Goal: Task Accomplishment & Management: Use online tool/utility

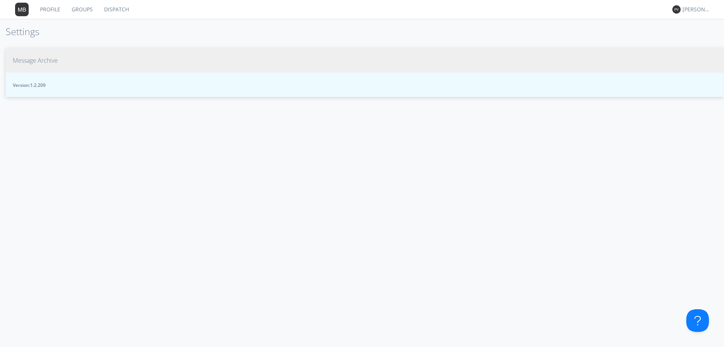
click at [28, 61] on span "Message Archive" at bounding box center [35, 60] width 45 height 9
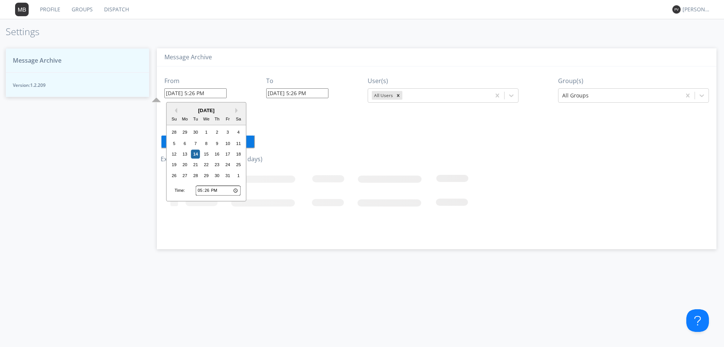
click at [223, 95] on input "10/14/2025 5:26 PM" at bounding box center [195, 93] width 62 height 10
click at [199, 191] on input "17:26" at bounding box center [218, 191] width 45 height 10
type input "20:26"
type input "10/14/2025 8:26 PM"
type input "20:04"
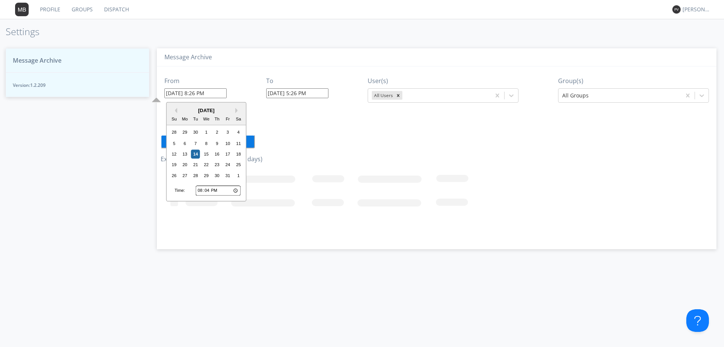
type input "10/14/2025 8:04 PM"
type input "20:40"
type input "10/14/2025 8:40 PM"
type input "08:40"
click at [185, 154] on div "13" at bounding box center [184, 153] width 9 height 9
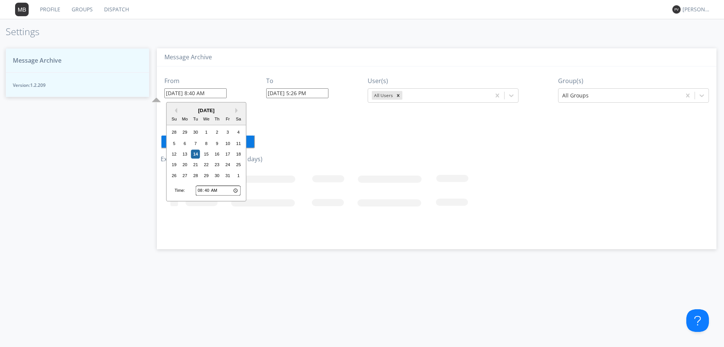
type input "10/13/2025 8:40 AM"
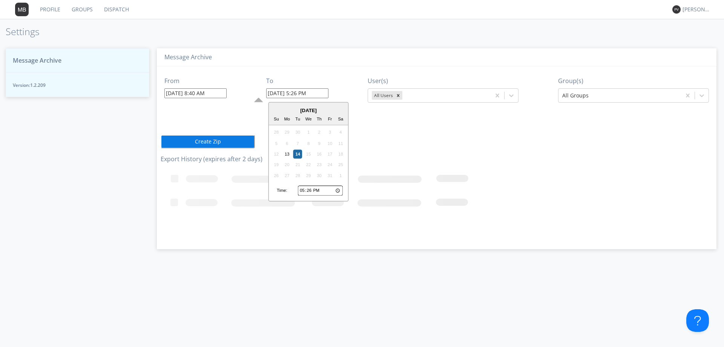
click at [327, 96] on input "10/14/2025 5:26 PM" at bounding box center [297, 93] width 62 height 10
click at [302, 193] on input "17:26" at bounding box center [320, 191] width 45 height 10
type input "13:26"
type input "10/14/2025 1:26 PM"
type input "22:26"
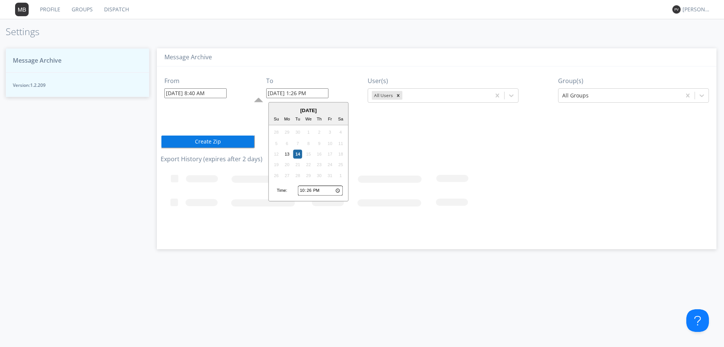
type input "10/14/2025 10:26 PM"
type input "22:01"
type input "10/14/2025 10:01 PM"
type input "22:15"
type input "10/14/2025 10:15 PM"
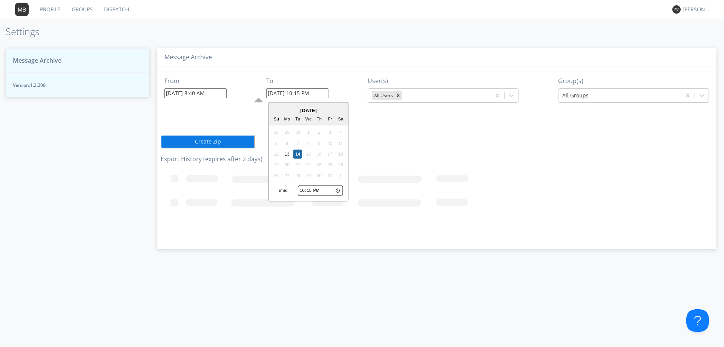
type input "10:15"
click at [288, 156] on div "13" at bounding box center [287, 153] width 9 height 9
type input "10/13/2025 10:15 AM"
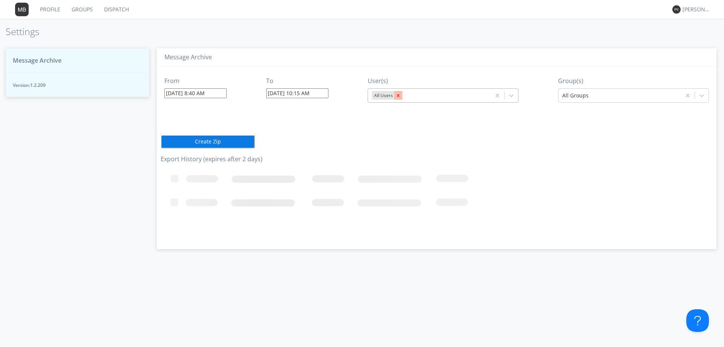
click at [399, 94] on icon "Remove All Users" at bounding box center [398, 95] width 3 height 3
click at [512, 96] on icon at bounding box center [512, 95] width 5 height 3
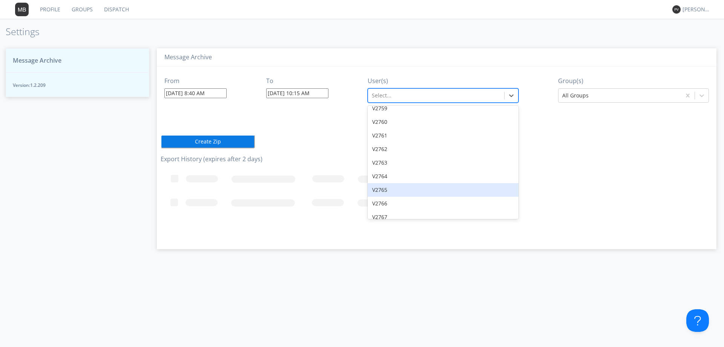
scroll to position [9837, 0]
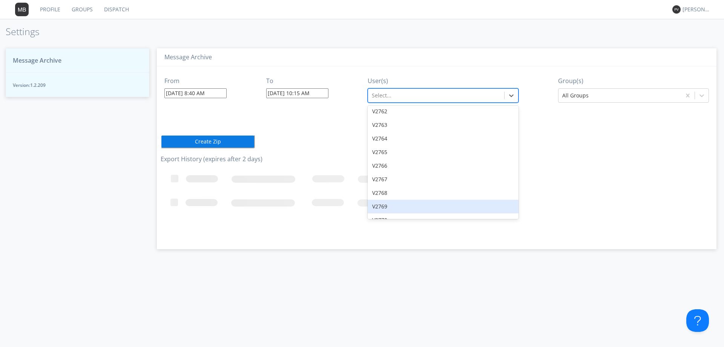
click at [391, 200] on div "V2769" at bounding box center [443, 207] width 151 height 14
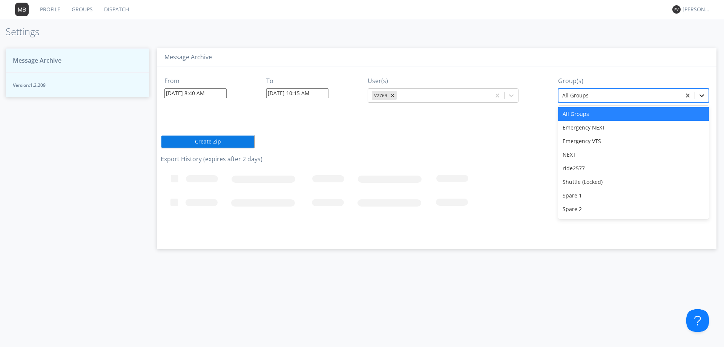
click at [704, 94] on icon at bounding box center [702, 96] width 8 height 8
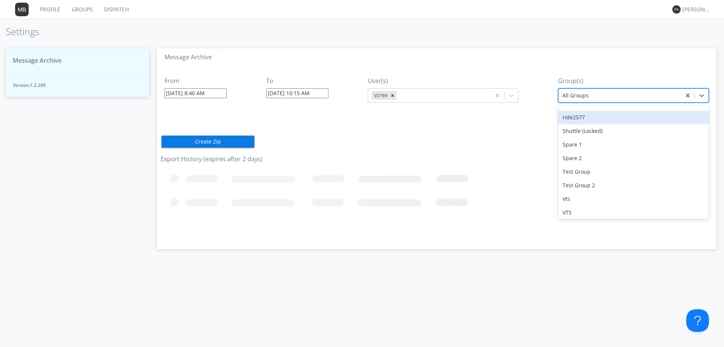
scroll to position [66, 0]
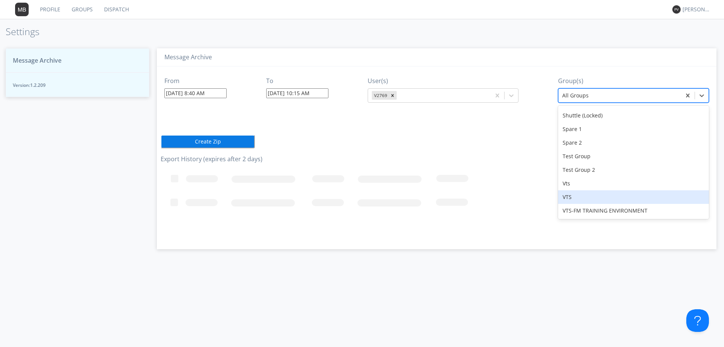
click at [575, 194] on div "VTS" at bounding box center [633, 197] width 151 height 14
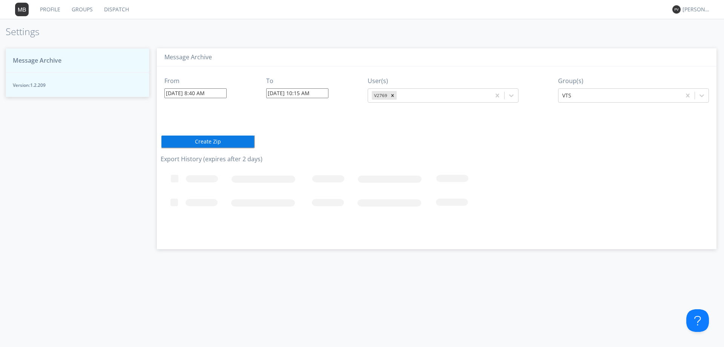
click at [208, 139] on button "Create Zip" at bounding box center [208, 142] width 94 height 14
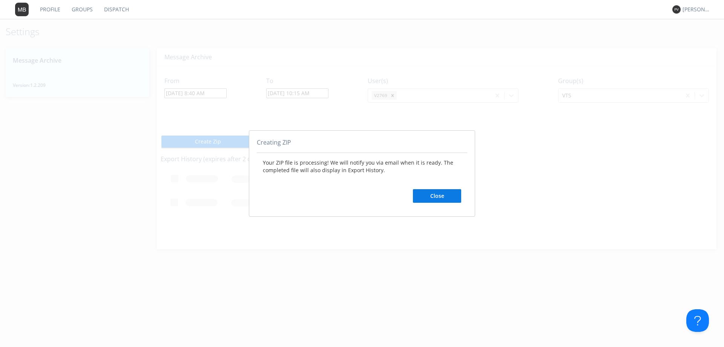
click at [434, 194] on button "Close" at bounding box center [437, 196] width 48 height 14
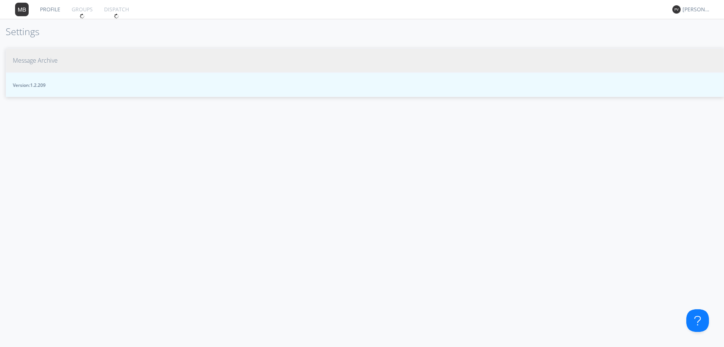
click at [38, 63] on span "Message Archive" at bounding box center [35, 60] width 45 height 9
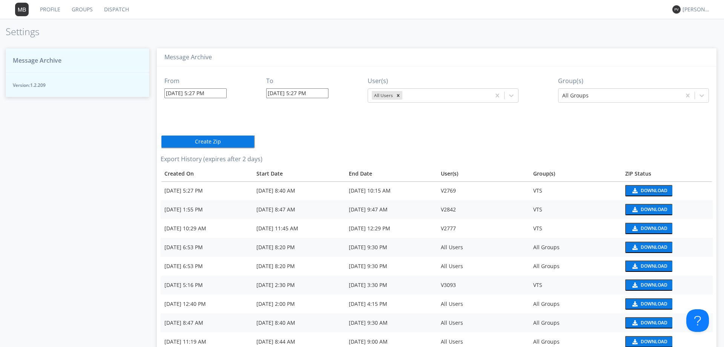
click at [658, 190] on div "Download" at bounding box center [654, 190] width 27 height 5
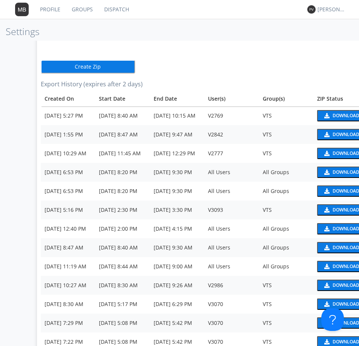
scroll to position [75, 0]
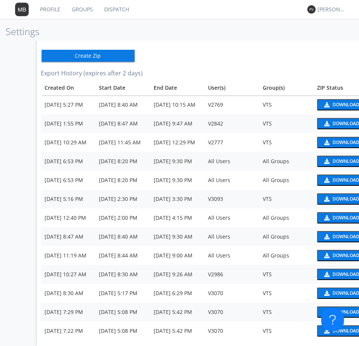
drag, startPoint x: 150, startPoint y: 342, endPoint x: 115, endPoint y: 337, distance: 35.0
click at [115, 337] on tbody "[DATE] 5:27 PM [DATE] 8:40 AM [DATE] 10:15 AM V2769 VTS Download [DATE] 1:55 PM…" at bounding box center [204, 217] width 327 height 245
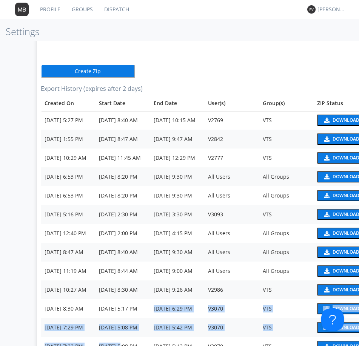
scroll to position [3, 0]
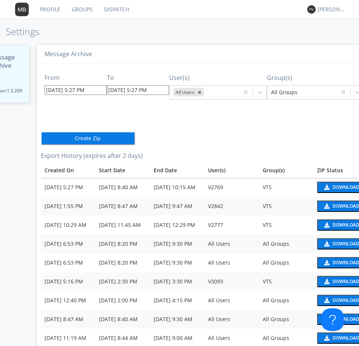
click at [188, 132] on div "From [DATE] 5:27 PM To [DATE] 5:27 PM User(s) All Users Group(s) All Groups Cre…" at bounding box center [204, 243] width 327 height 360
